Goal: Task Accomplishment & Management: Use online tool/utility

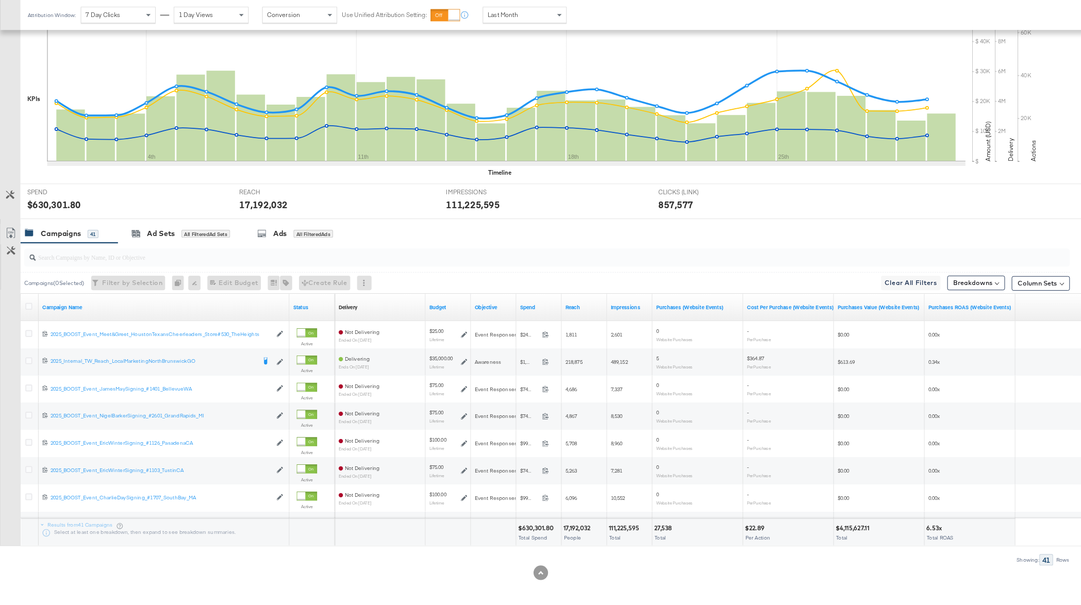
scroll to position [173, 0]
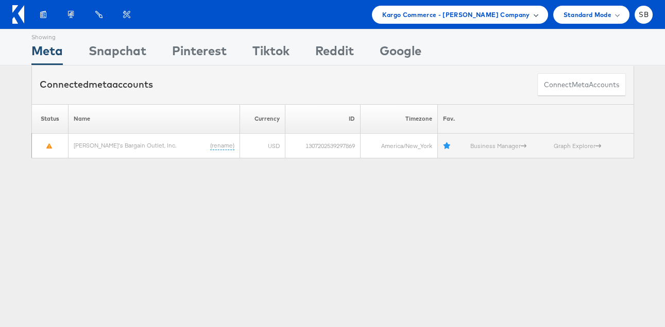
click at [420, 20] on div "Kargo Commerce - Sydnee Burke Company" at bounding box center [460, 15] width 176 height 18
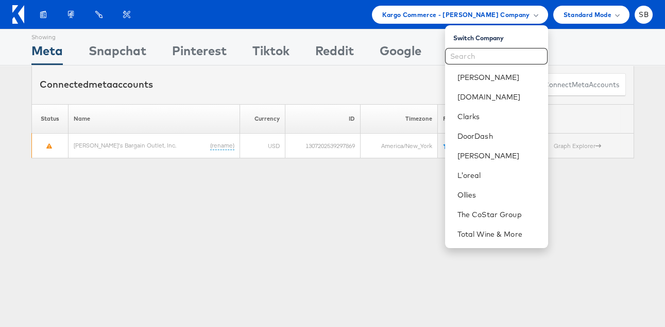
click at [332, 223] on div "Showing Meta Showing Snapchat Showing Pinterest Showing Tiktok Showing Reddit S…" at bounding box center [332, 286] width 665 height 515
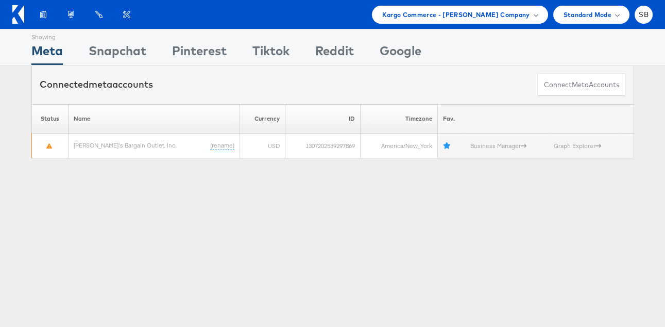
click at [315, 204] on div "Showing Meta Showing Snapchat Showing Pinterest Showing Tiktok Showing Reddit S…" at bounding box center [332, 286] width 665 height 515
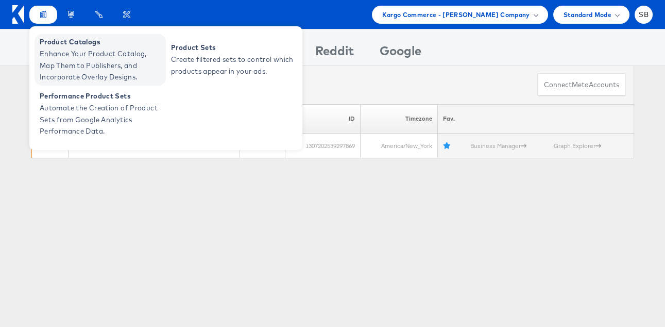
click at [94, 56] on span "Enhance Your Product Catalog, Map Them to Publishers, and Incorporate Overlay D…" at bounding box center [102, 65] width 124 height 35
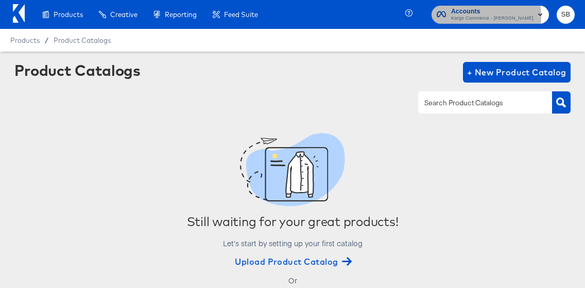
click at [476, 16] on span "Kargo Commerce - Sydnee Burke" at bounding box center [492, 18] width 82 height 8
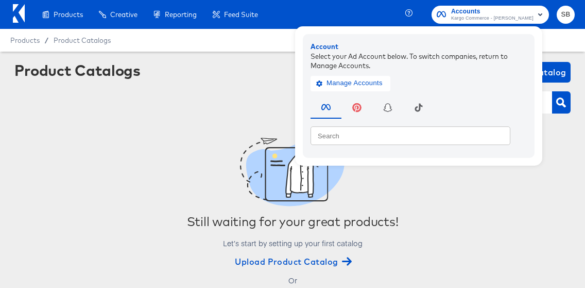
click at [13, 15] on icon at bounding box center [19, 13] width 12 height 19
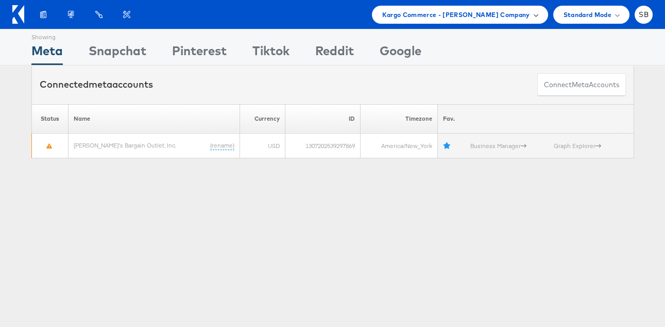
click at [486, 14] on span "Kargo Commerce - [PERSON_NAME] Company" at bounding box center [456, 14] width 148 height 11
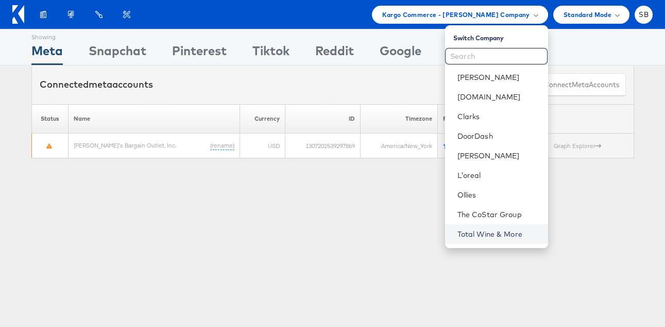
click at [509, 232] on link "Total Wine & More" at bounding box center [499, 234] width 82 height 10
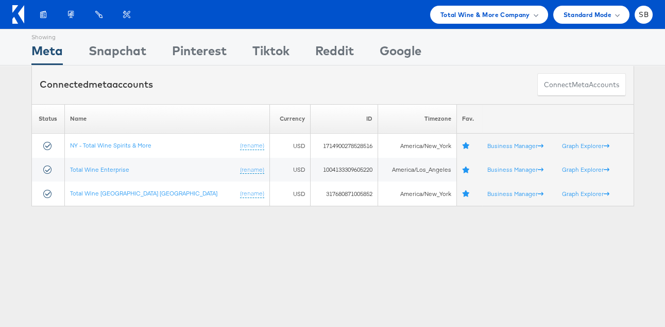
click at [423, 296] on div "Showing Meta Showing Snapchat Showing Pinterest Showing Tiktok Showing Reddit S…" at bounding box center [332, 286] width 665 height 515
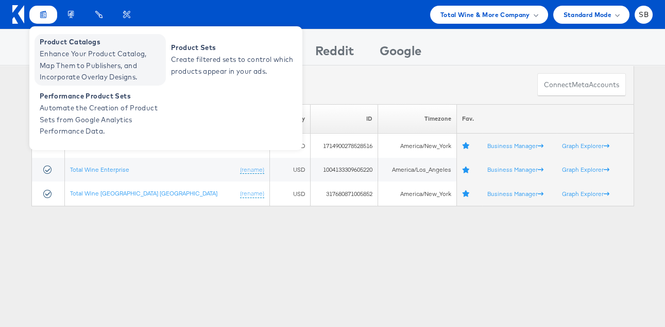
click at [61, 53] on span "Enhance Your Product Catalog, Map Them to Publishers, and Incorporate Overlay D…" at bounding box center [102, 65] width 124 height 35
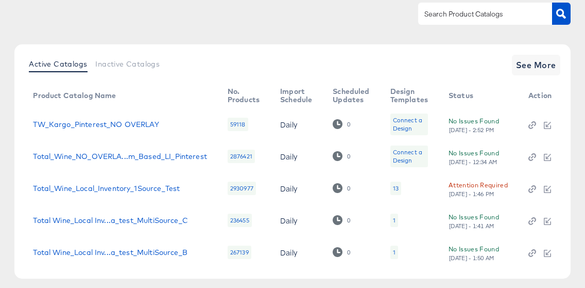
scroll to position [87, 0]
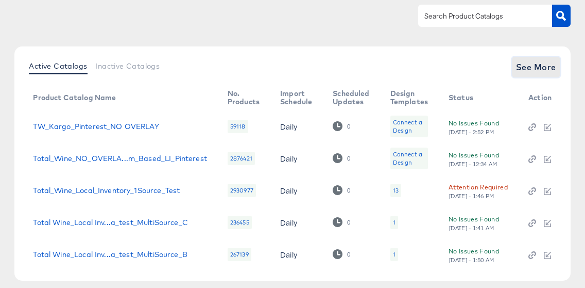
click at [536, 63] on span "See More" at bounding box center [536, 67] width 40 height 14
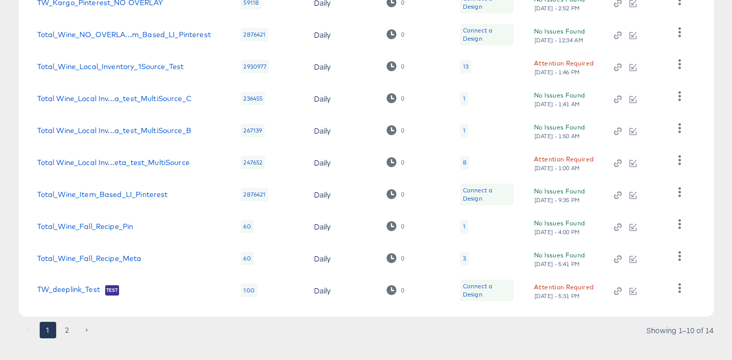
scroll to position [225, 0]
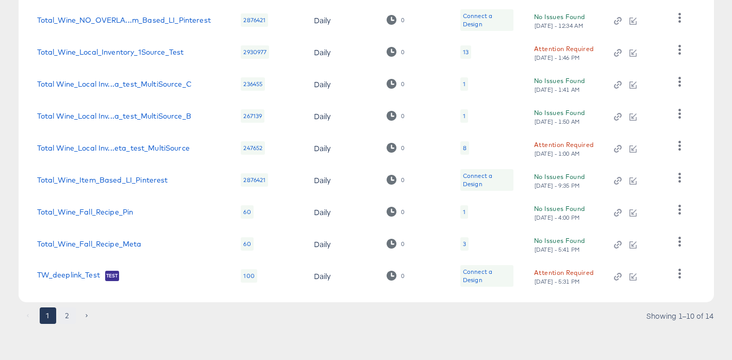
click at [65, 287] on button "2" at bounding box center [67, 315] width 16 height 16
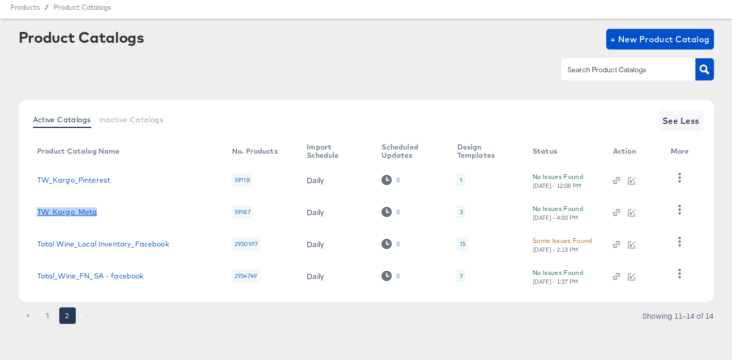
scroll to position [0, 0]
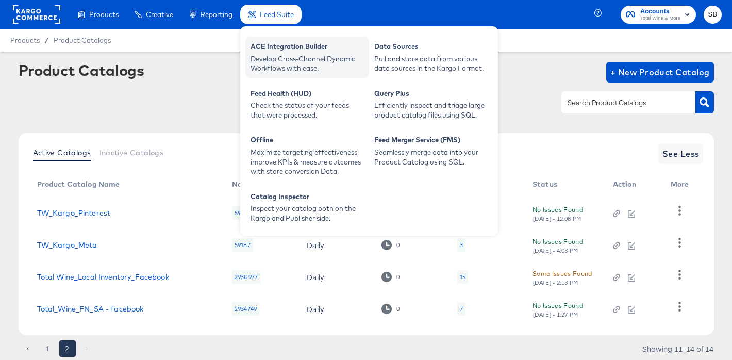
click at [351, 54] on div "Develop Cross-Channel Dynamic Workflows with ease." at bounding box center [306, 63] width 113 height 19
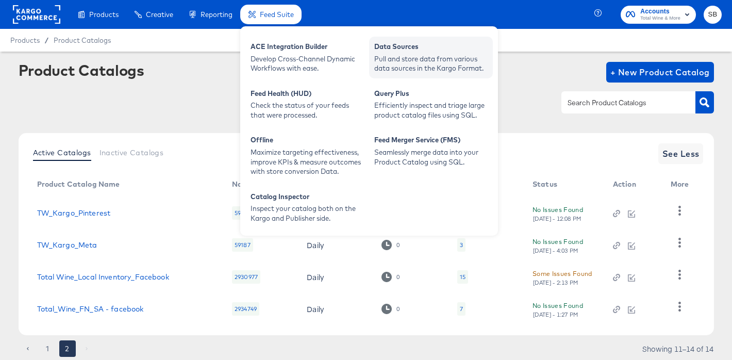
click at [446, 65] on div "Pull and store data from various data sources in the Kargo Format." at bounding box center [430, 63] width 113 height 19
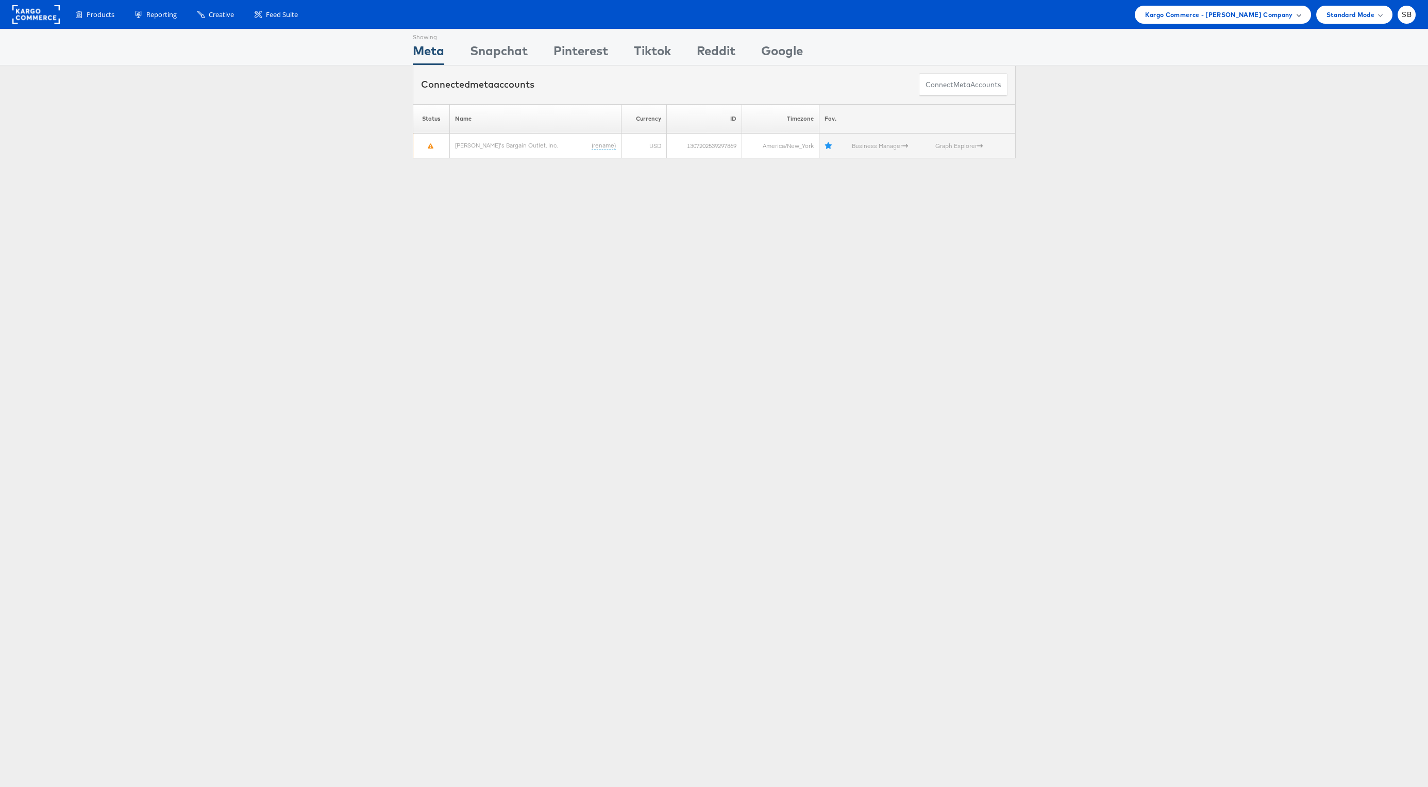
click at [1177, 17] on span "Kargo Commerce - Sydnee Burke Company" at bounding box center [1219, 14] width 148 height 11
click at [1246, 213] on link "The CoStar Group" at bounding box center [1261, 214] width 82 height 10
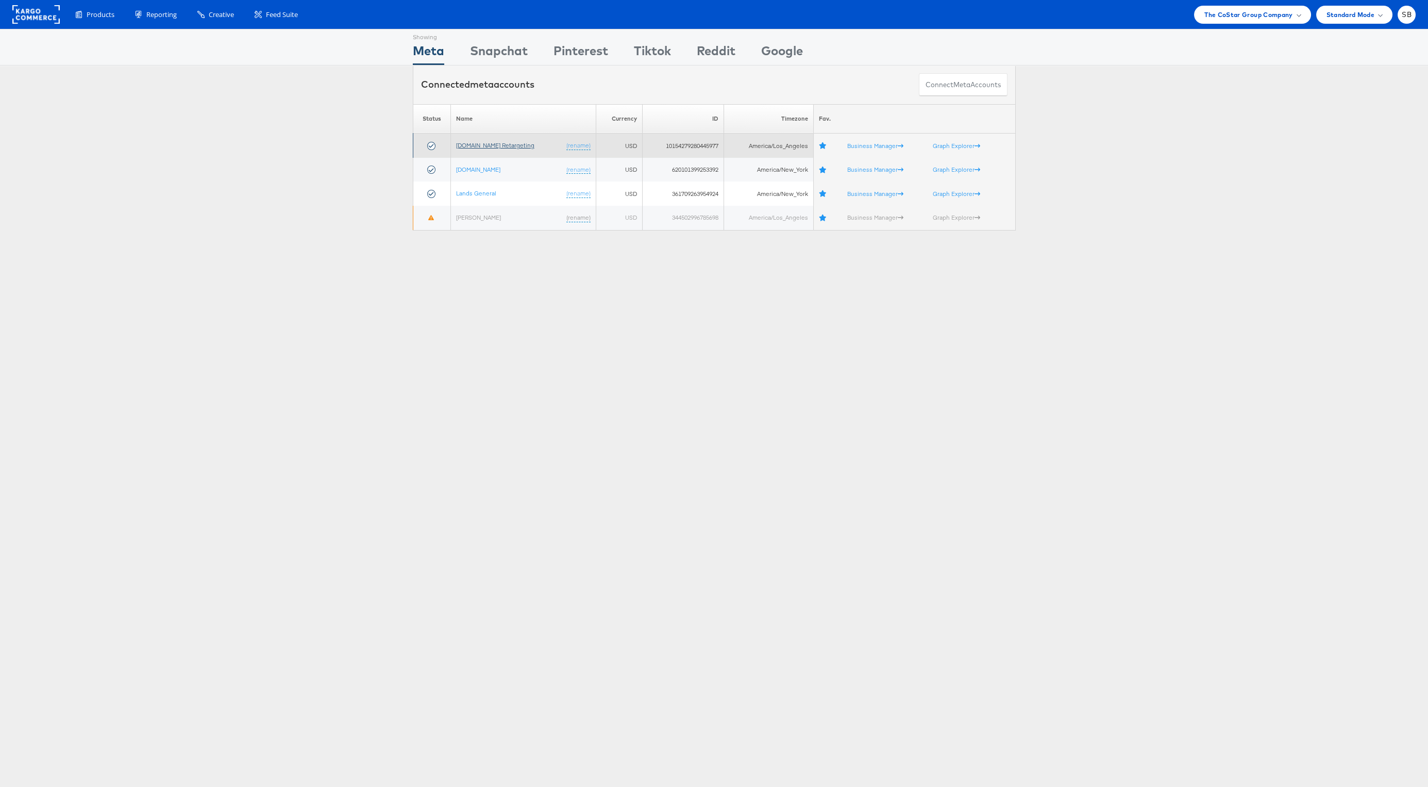
click at [490, 144] on link "[DOMAIN_NAME] Retargeting" at bounding box center [495, 145] width 78 height 8
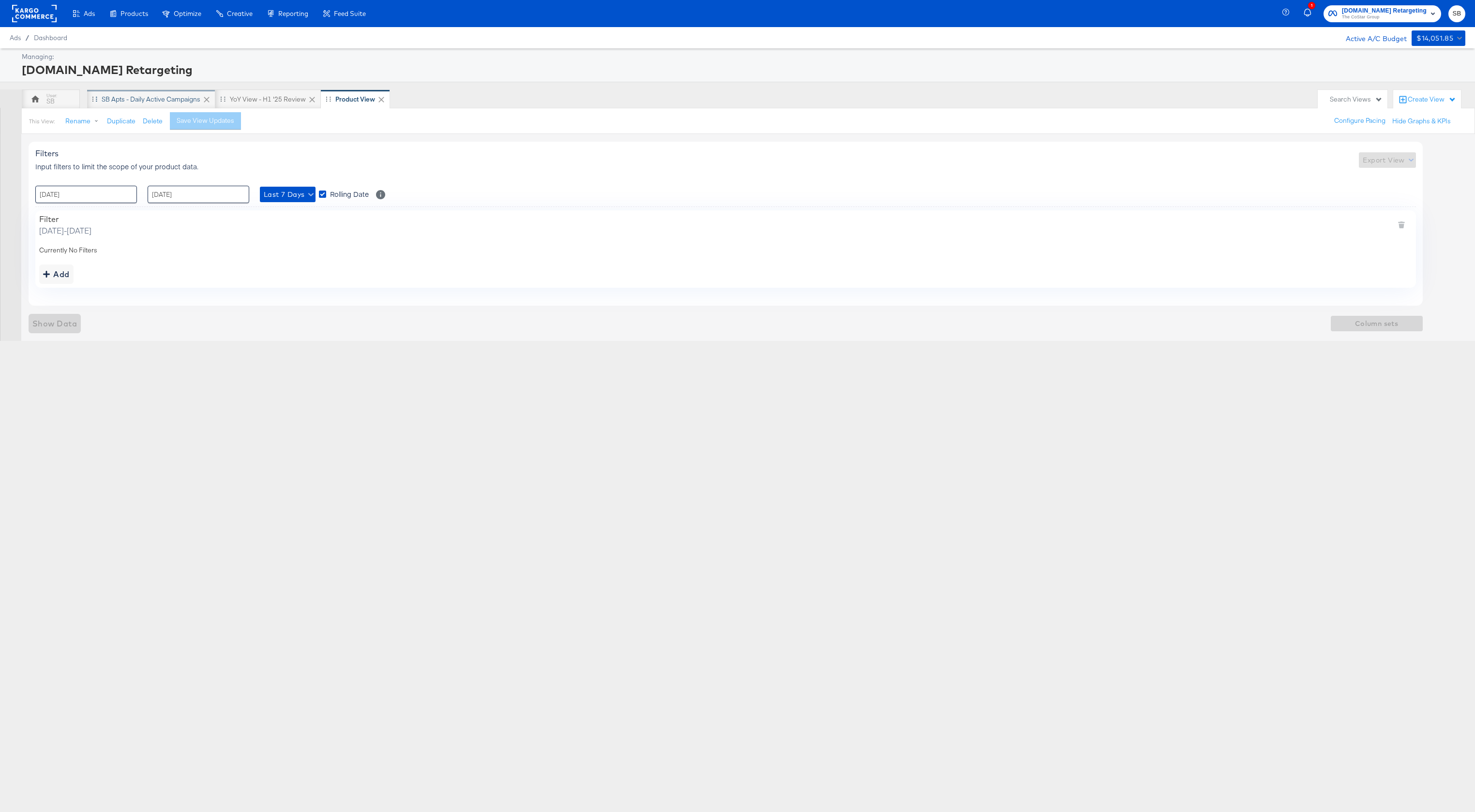
click at [131, 101] on div "SB Apts - Daily Active Campaigns" at bounding box center [150, 100] width 99 height 9
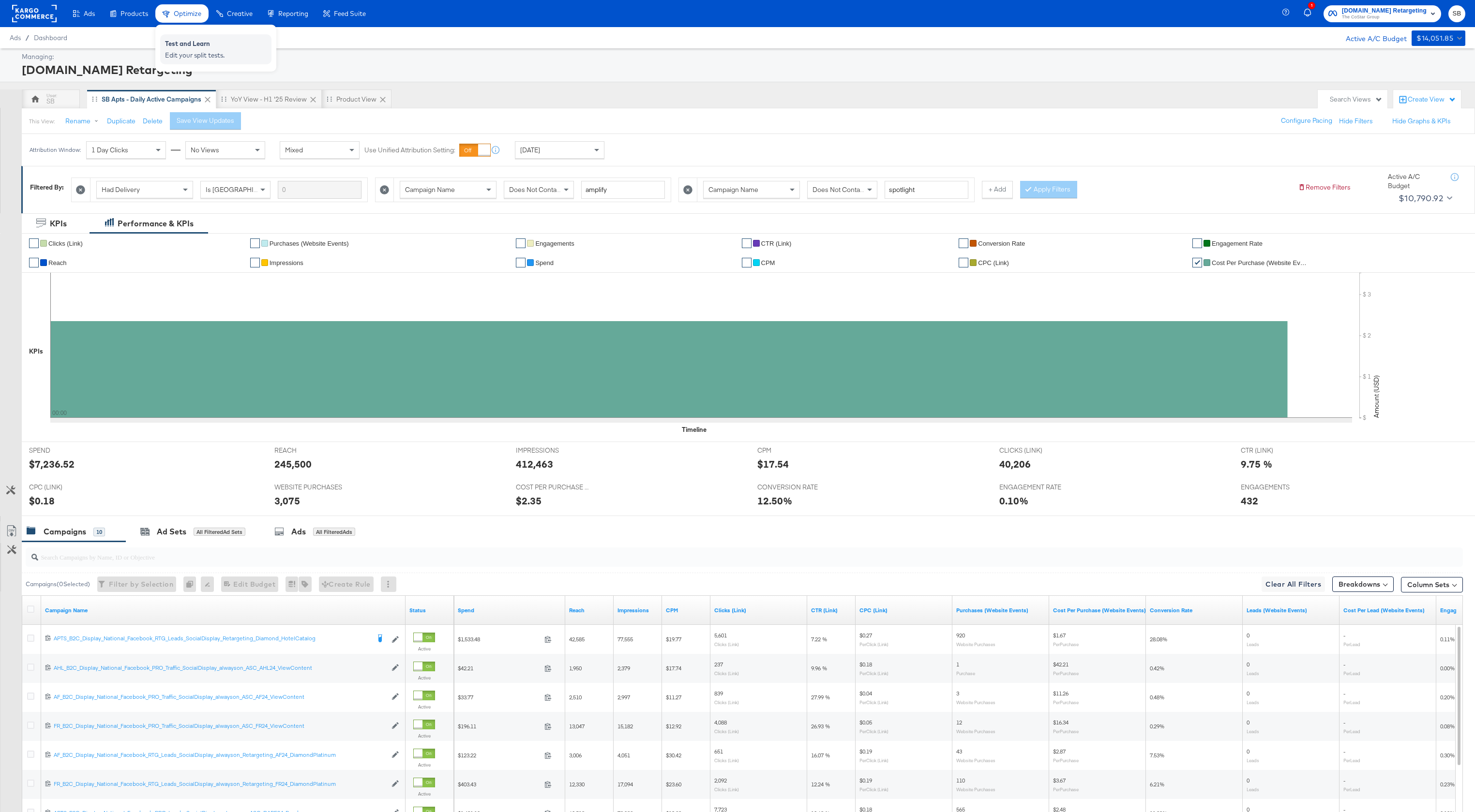
click at [201, 46] on div "Test and Learn" at bounding box center [216, 45] width 101 height 11
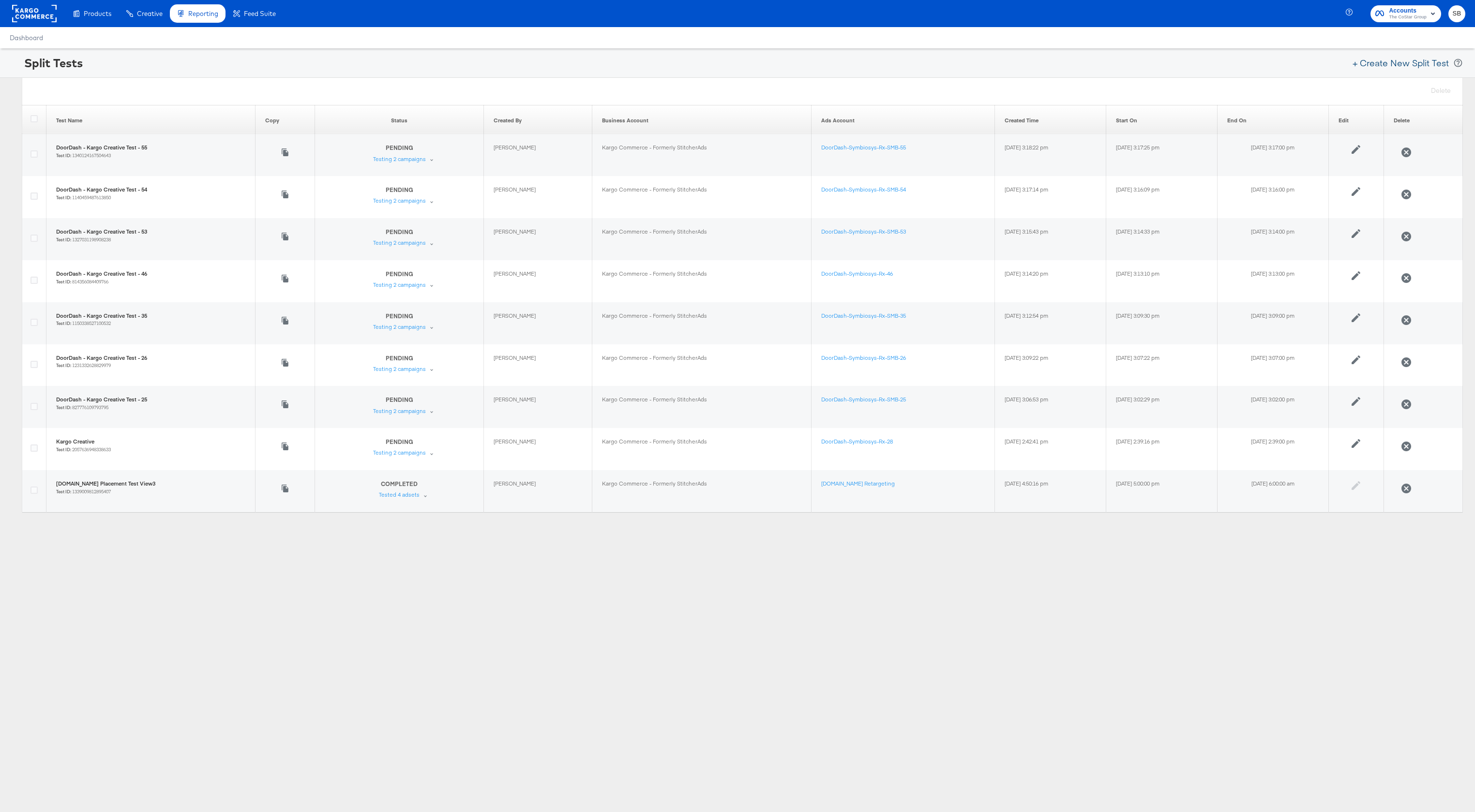
click at [1375, 64] on button "+ Create New Split Test" at bounding box center [1401, 63] width 105 height 22
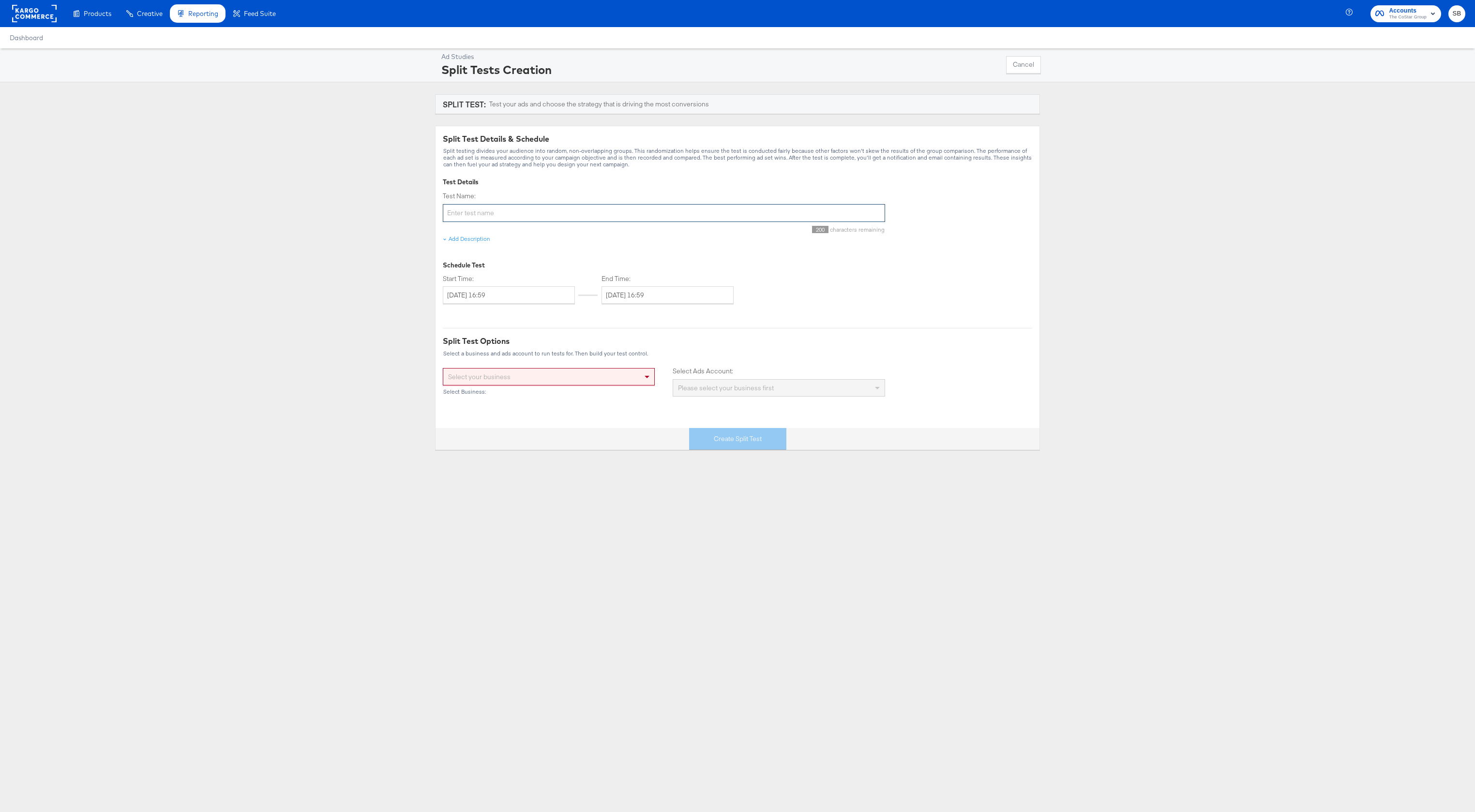
click at [574, 217] on input "Test Name:" at bounding box center [664, 213] width 442 height 18
type input "TEST"
click at [318, 277] on div "Ad Studies Split Tests Creation Cancel SPLIT TEST: Test your ads and choose the…" at bounding box center [737, 250] width 1475 height 402
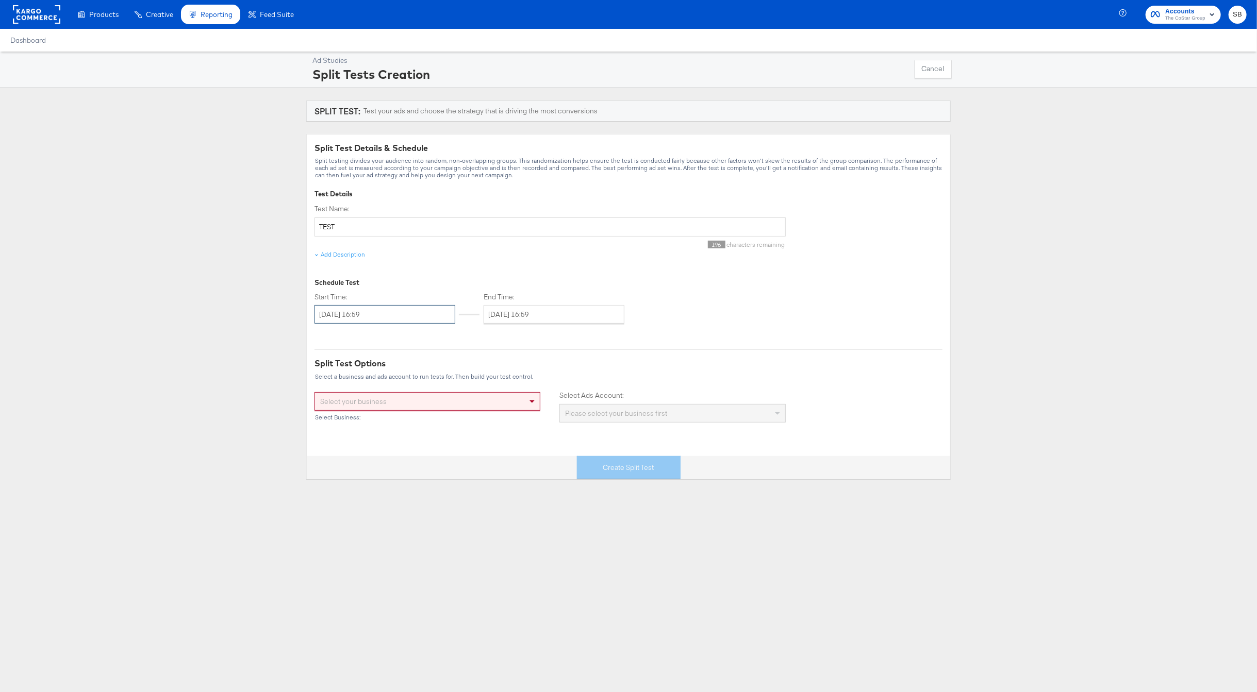
click at [347, 306] on input "[DATE] 16:59" at bounding box center [384, 314] width 141 height 19
click at [352, 317] on input "[DATE] 16:59" at bounding box center [384, 314] width 141 height 19
click at [380, 396] on td "15" at bounding box center [379, 395] width 18 height 14
click at [544, 319] on input "[DATE] 16:59" at bounding box center [553, 314] width 141 height 19
click at [603, 334] on span "›" at bounding box center [601, 335] width 16 height 15
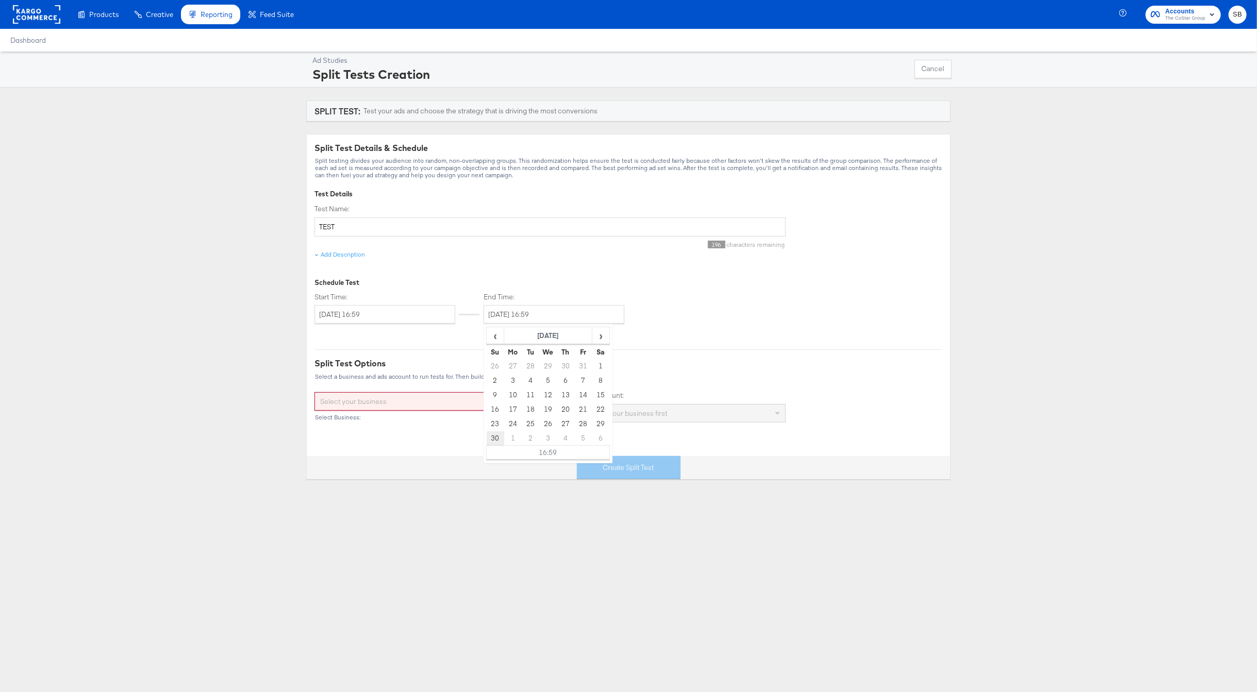
click at [494, 439] on td "30" at bounding box center [496, 438] width 18 height 14
type input "[DATE] 16:59"
click at [209, 363] on div "Ad Studies Split Tests Creation Cancel SPLIT TEST: Test your ads and choose the…" at bounding box center [628, 266] width 1257 height 428
click at [366, 399] on div "Select your business" at bounding box center [427, 402] width 225 height 18
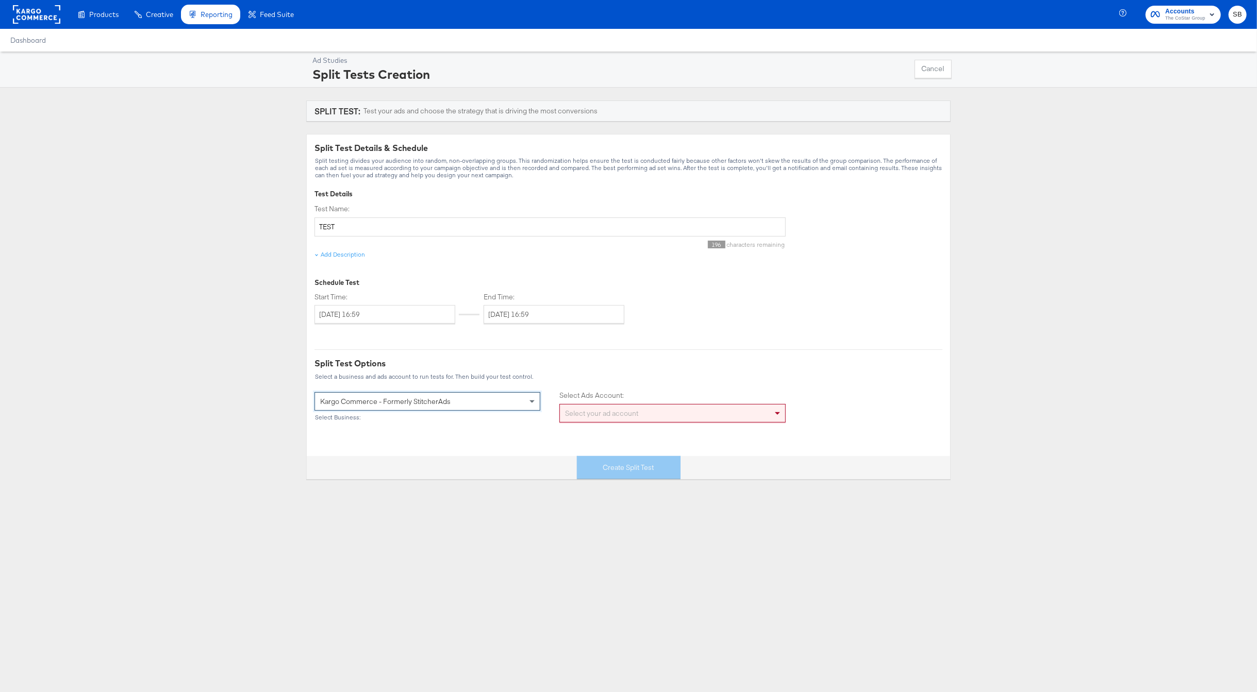
click at [604, 412] on div "Select your ad account" at bounding box center [672, 414] width 225 height 18
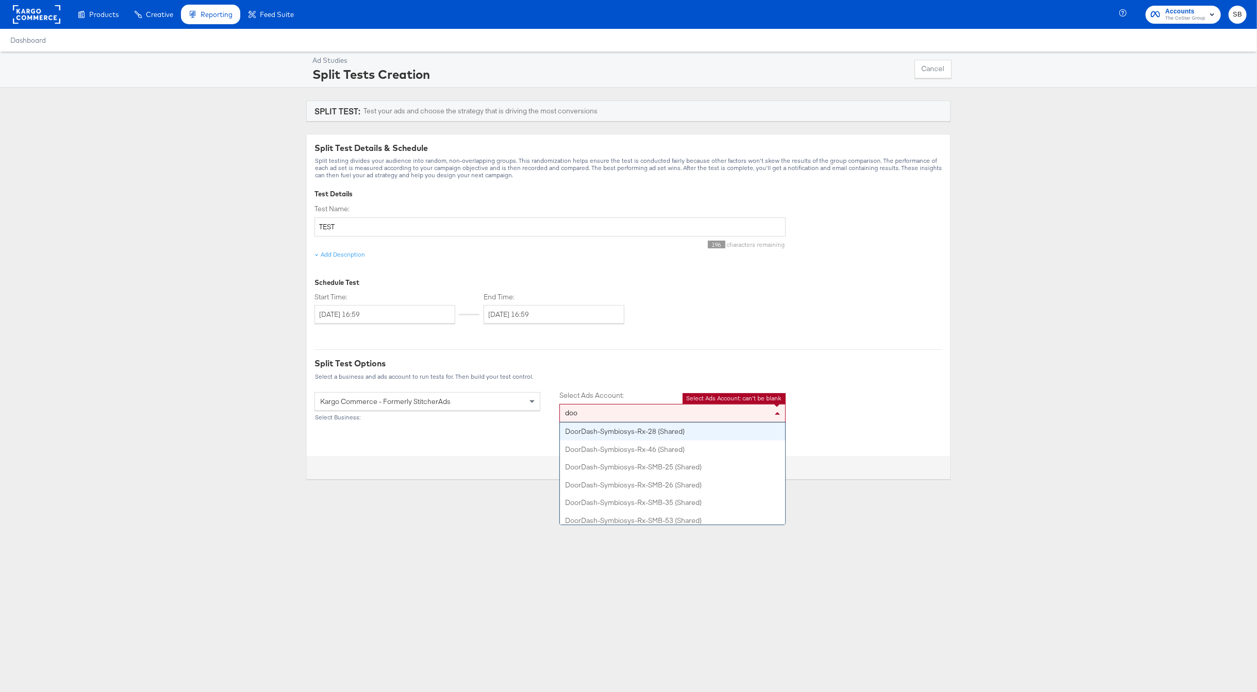
type input "door"
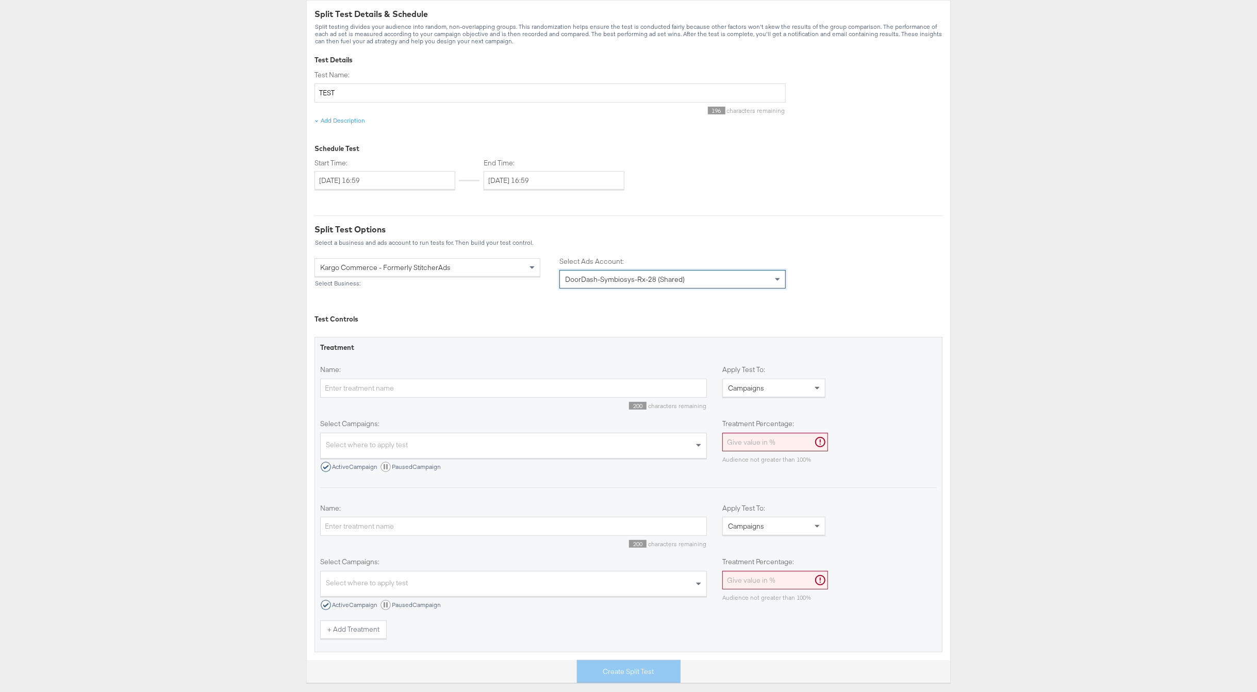
scroll to position [132, 0]
